Goal: Transaction & Acquisition: Purchase product/service

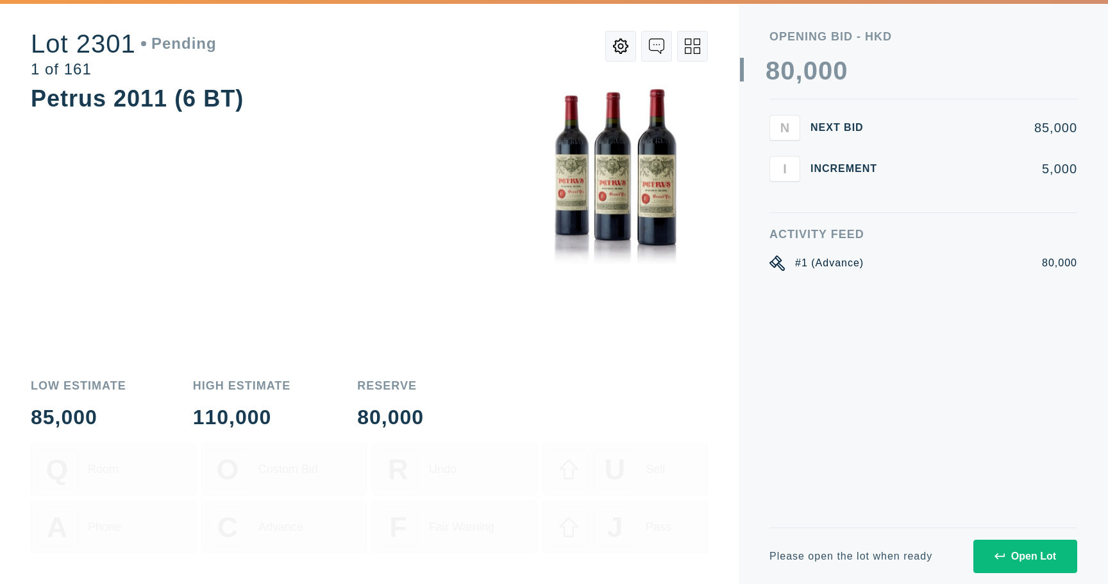
click at [988, 541] on button "Open Lot" at bounding box center [1025, 555] width 104 height 33
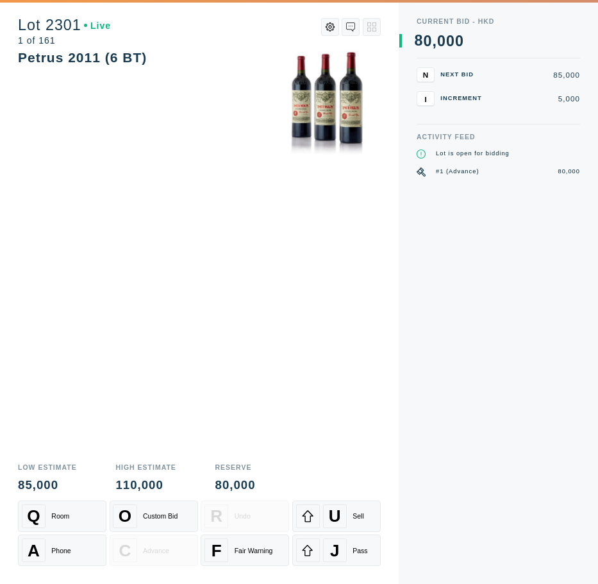
click at [528, 298] on div "Activity Feed Lot is open for bidding #1 (Advance) 80,000" at bounding box center [499, 358] width 164 height 450
click at [535, 251] on div "Activity Feed Lot is open for bidding #1 (Advance) 80,000" at bounding box center [499, 358] width 164 height 450
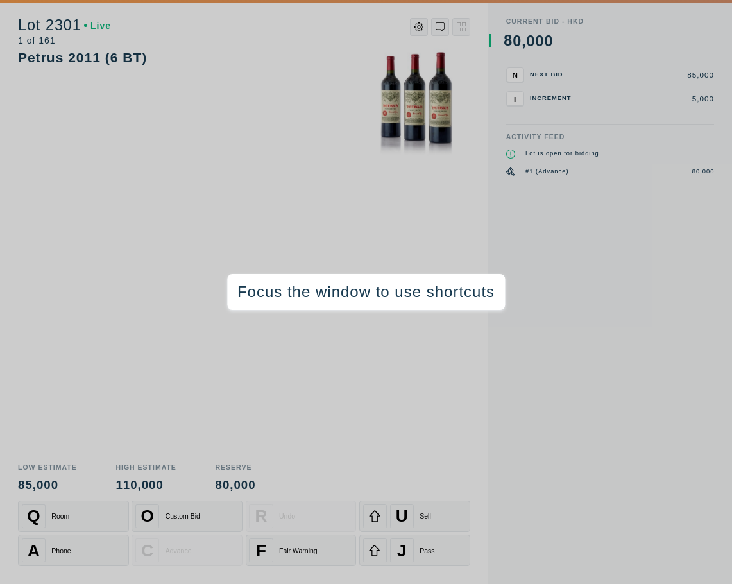
click at [589, 196] on div "Activity Feed Lot is open for bidding #1 (Advance) 80,000" at bounding box center [610, 358] width 208 height 450
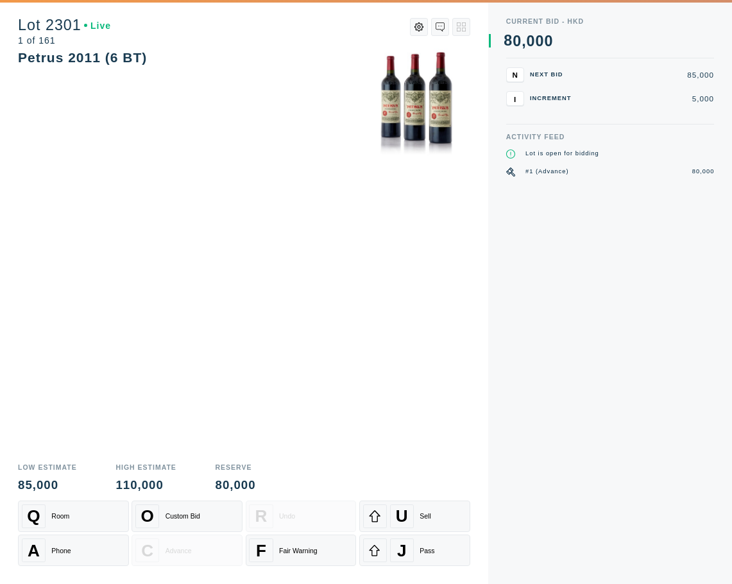
click at [505, 225] on div "Current Bid - HKD 0 1 2 3 4 5 6 7 8 9 0 1 2 3 4 5 6 7 8 9 , 0 1 2 3 4 5 6 7 8 9…" at bounding box center [610, 292] width 244 height 584
click at [721, 564] on div "Current Bid - HKD 0 1 2 3 4 5 6 7 8 9 0 1 2 3 4 5 6 7 8 9 , 0 1 2 3 4 5 6 7 8 9…" at bounding box center [610, 292] width 244 height 584
click at [727, 577] on div "Current Bid - HKD 0 1 2 3 4 5 6 7 8 9 0 1 2 3 4 5 6 7 8 9 , 0 1 2 3 4 5 6 7 8 9…" at bounding box center [610, 292] width 244 height 584
click at [661, 473] on div "Activity Feed Lot is open for bidding #1 (Advance) 80,000" at bounding box center [610, 358] width 208 height 450
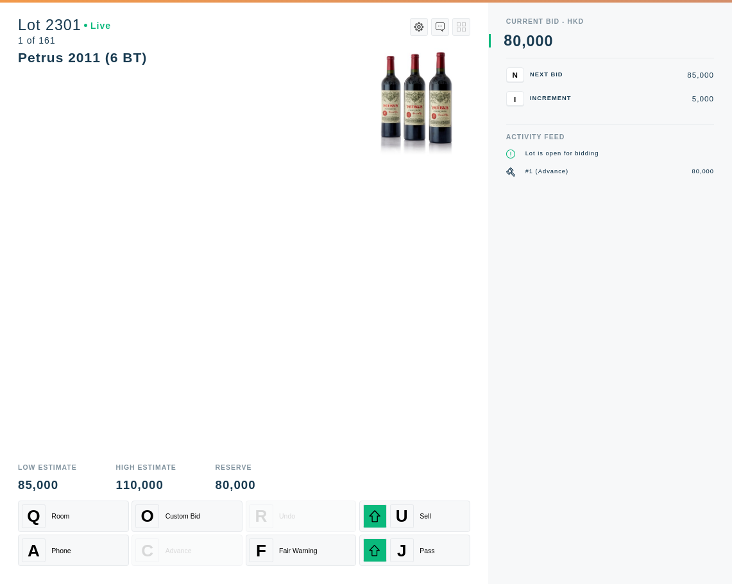
click at [525, 476] on div "Activity Feed Lot is open for bidding #1 (Advance) 80,000" at bounding box center [610, 358] width 208 height 450
click at [414, 204] on div "Petrus 2011 (6 BT)" at bounding box center [244, 251] width 452 height 407
